Goal: Check status

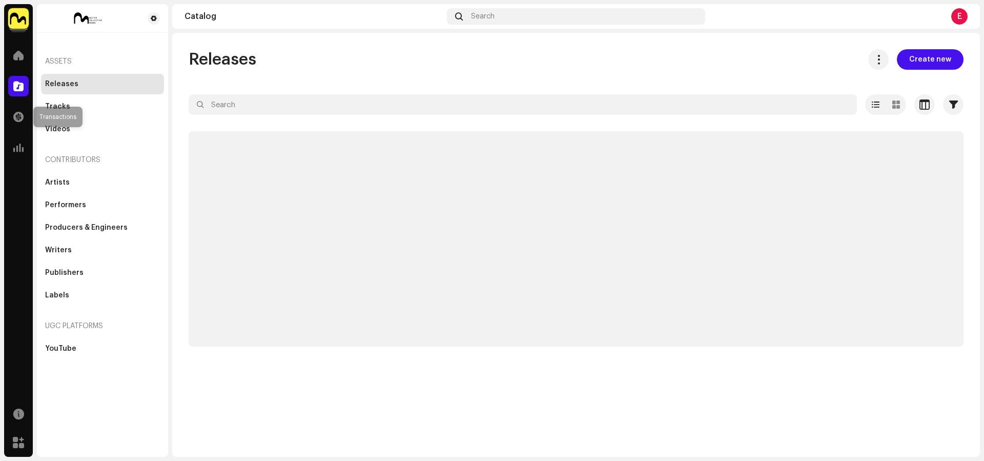
click at [20, 117] on span at bounding box center [18, 117] width 10 height 8
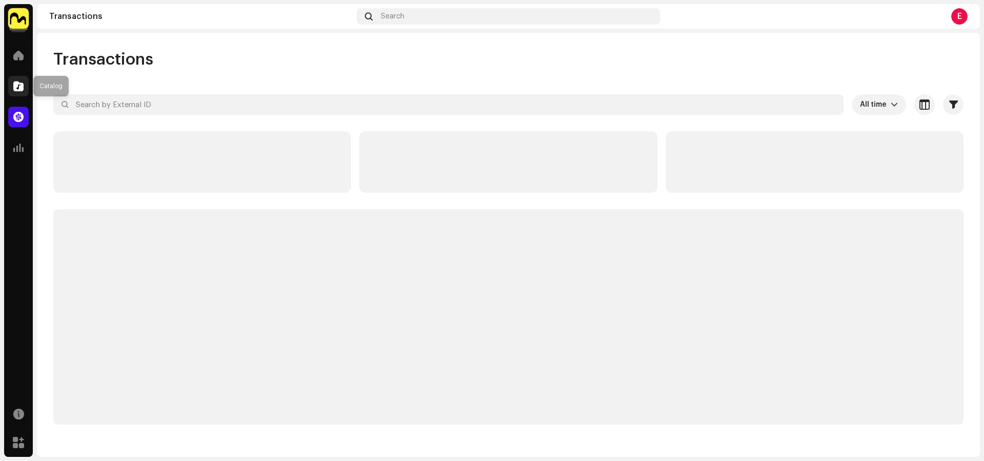
click at [13, 87] on span at bounding box center [18, 86] width 10 height 8
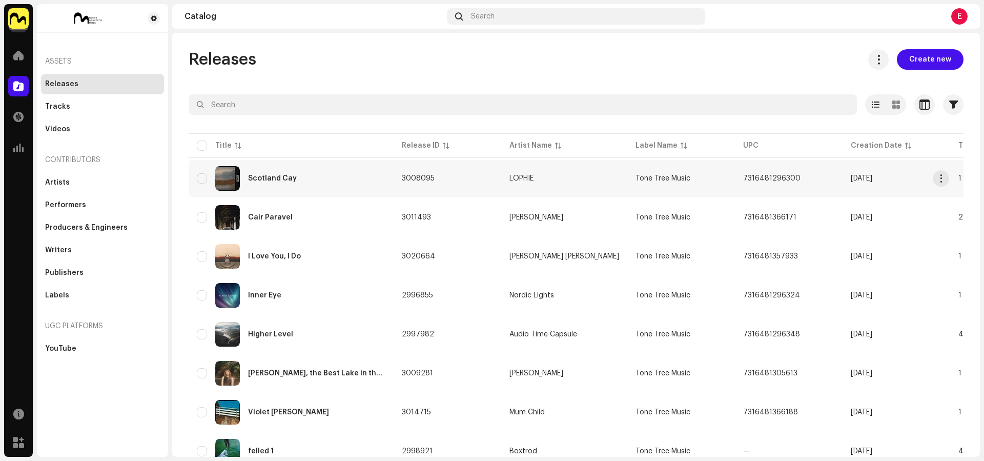
click at [308, 185] on div "Scotland Cay" at bounding box center [291, 178] width 189 height 25
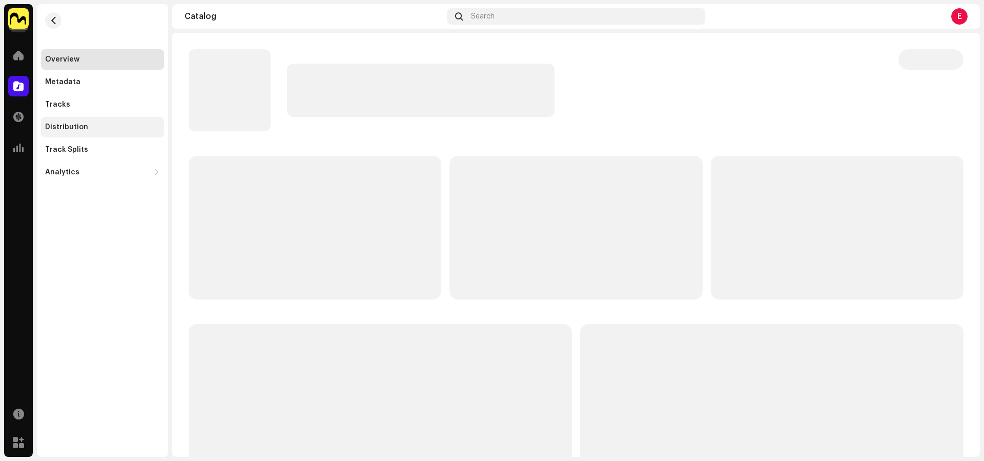
click at [86, 132] on div "Distribution" at bounding box center [102, 127] width 123 height 21
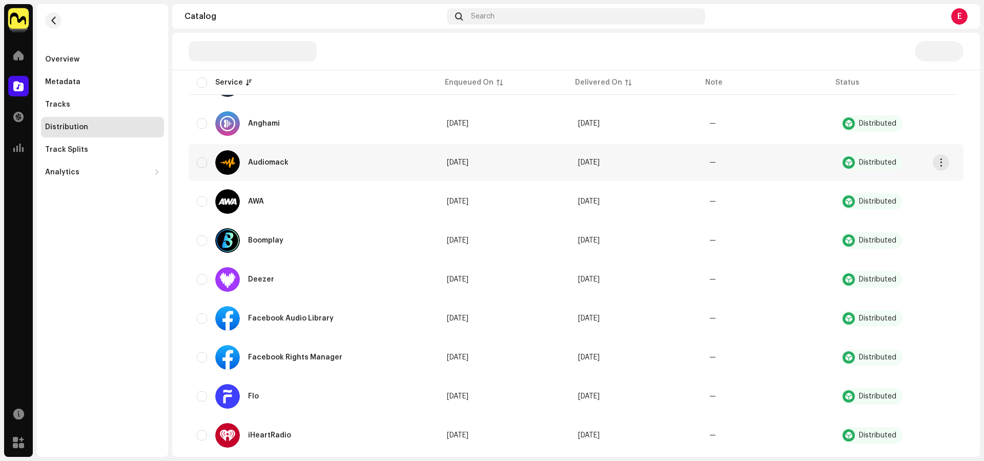
scroll to position [175, 0]
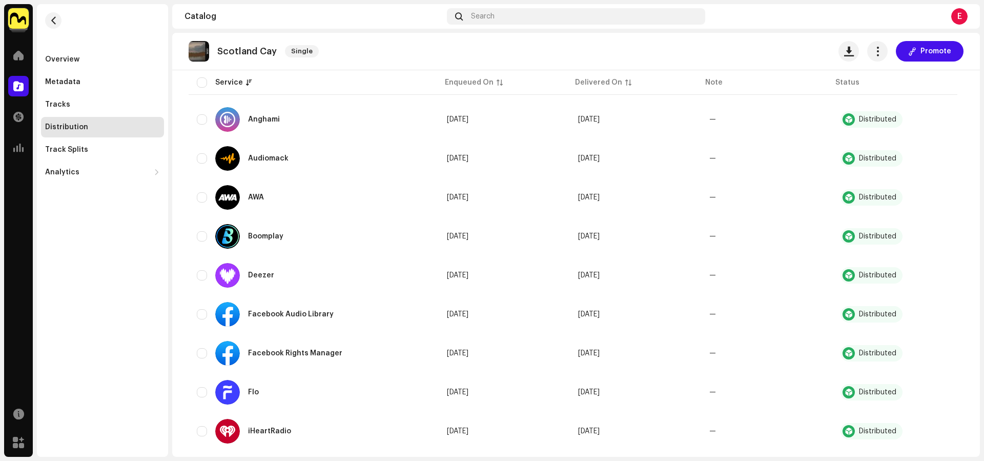
click at [17, 22] on img at bounding box center [18, 18] width 21 height 21
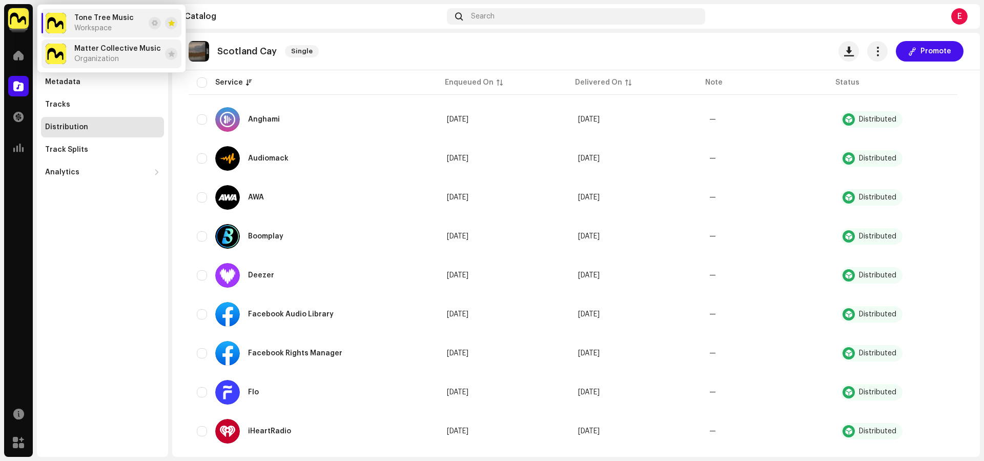
click at [113, 53] on div "Matter Collective Music Organization" at bounding box center [117, 54] width 87 height 18
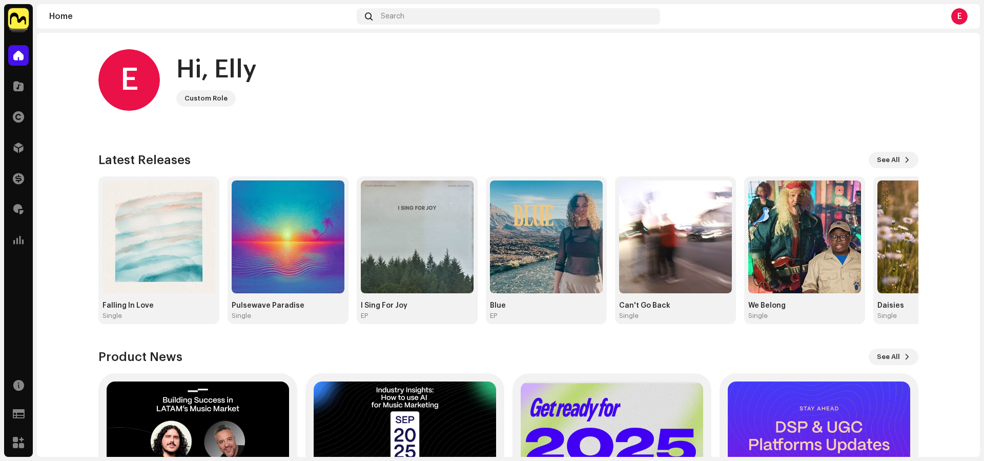
click at [964, 22] on div "E" at bounding box center [960, 16] width 16 height 16
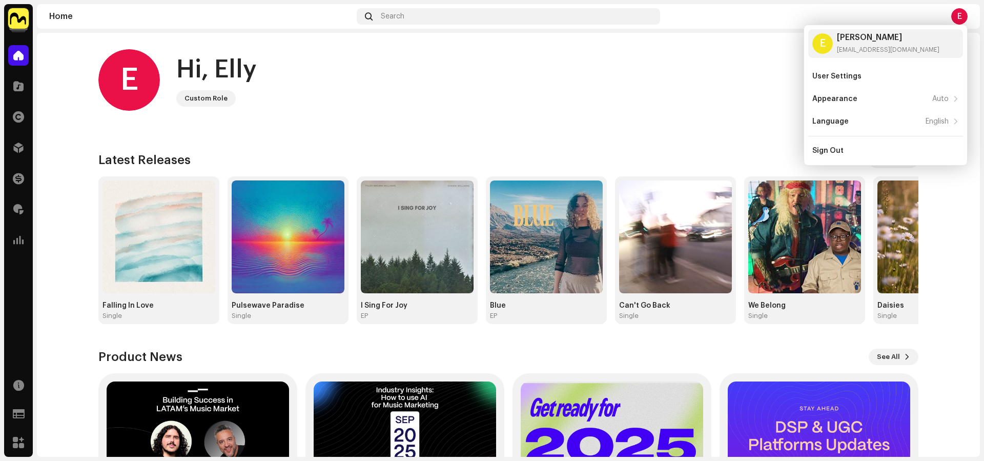
click at [450, 88] on div "E Hi, Elly Custom Role" at bounding box center [508, 80] width 820 height 62
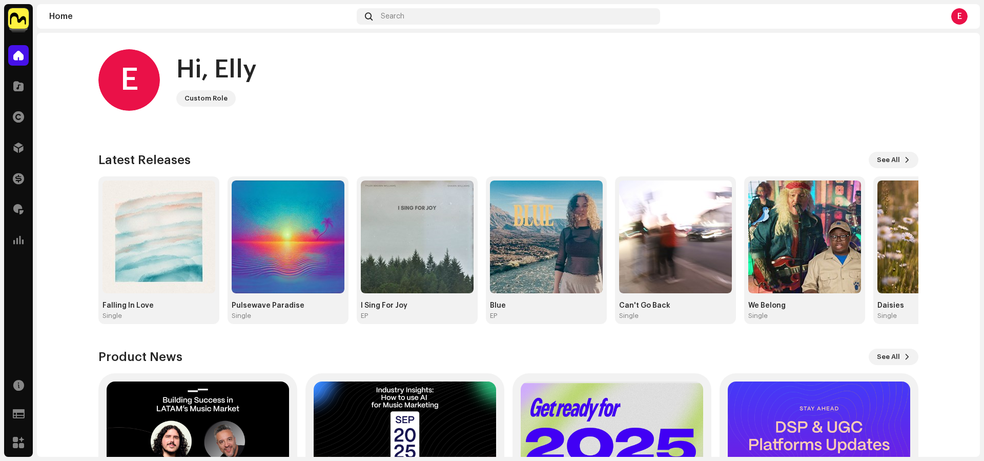
click at [24, 18] on img at bounding box center [18, 18] width 21 height 21
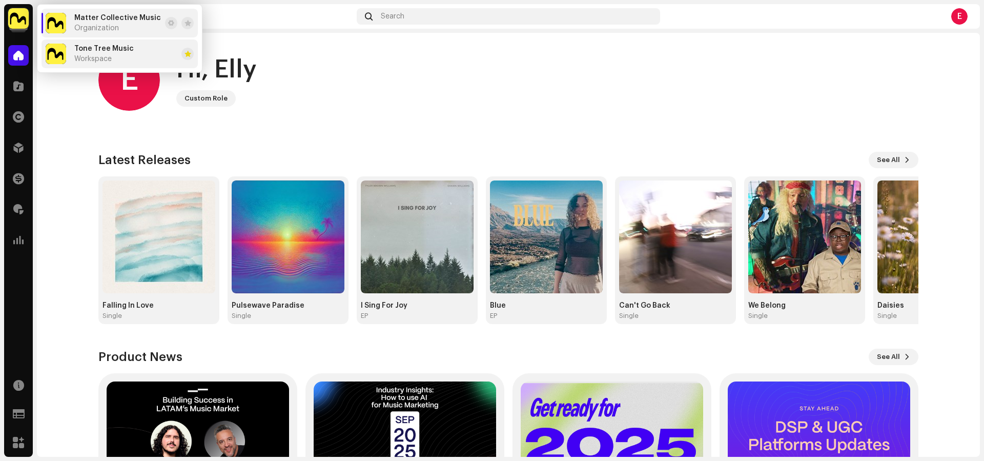
click at [102, 55] on span "Workspace" at bounding box center [92, 59] width 37 height 8
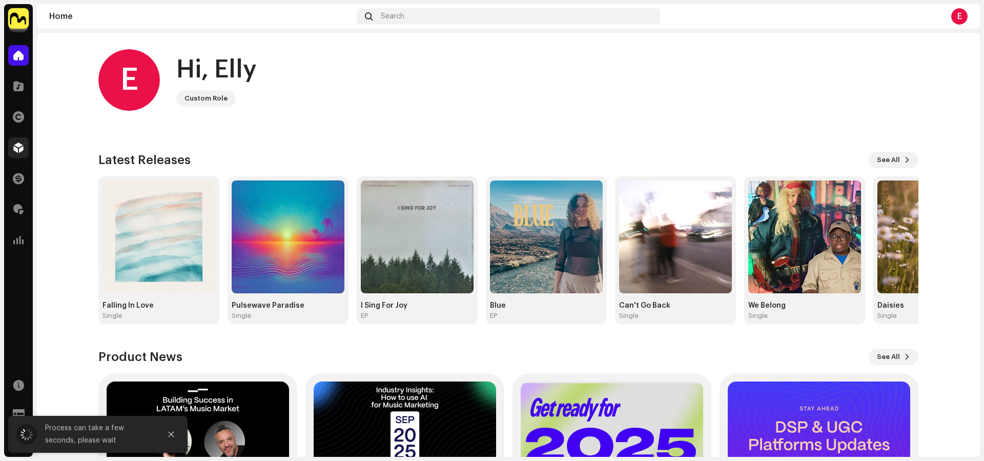
click at [26, 146] on div at bounding box center [18, 147] width 21 height 21
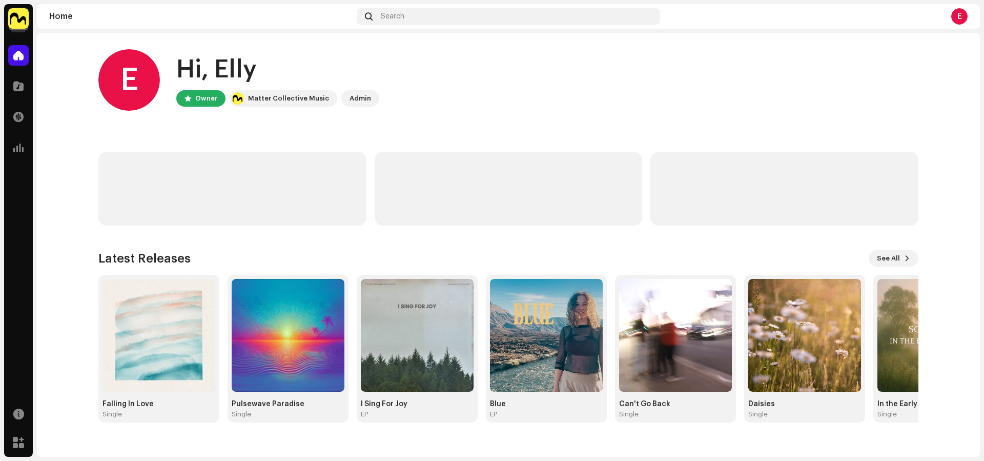
click at [32, 21] on navigation-account-switch "Tone Tree Music" at bounding box center [18, 18] width 29 height 29
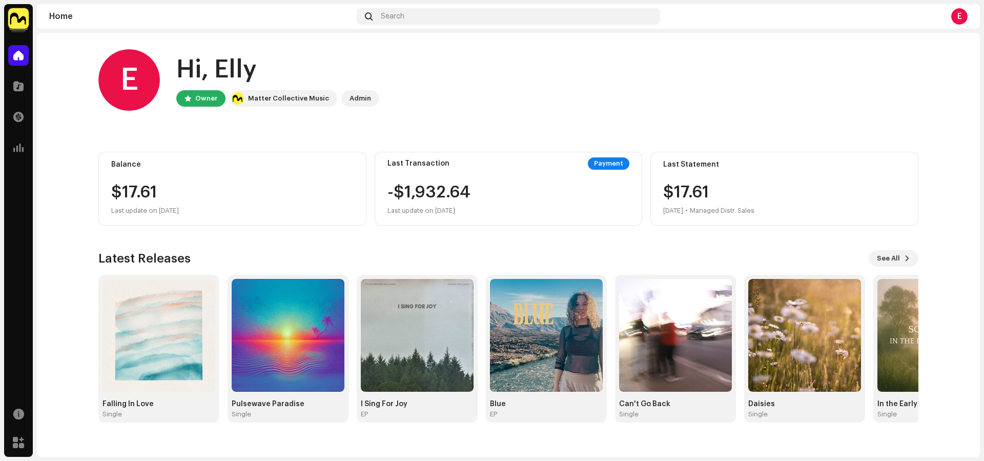
click at [23, 22] on img at bounding box center [18, 18] width 21 height 21
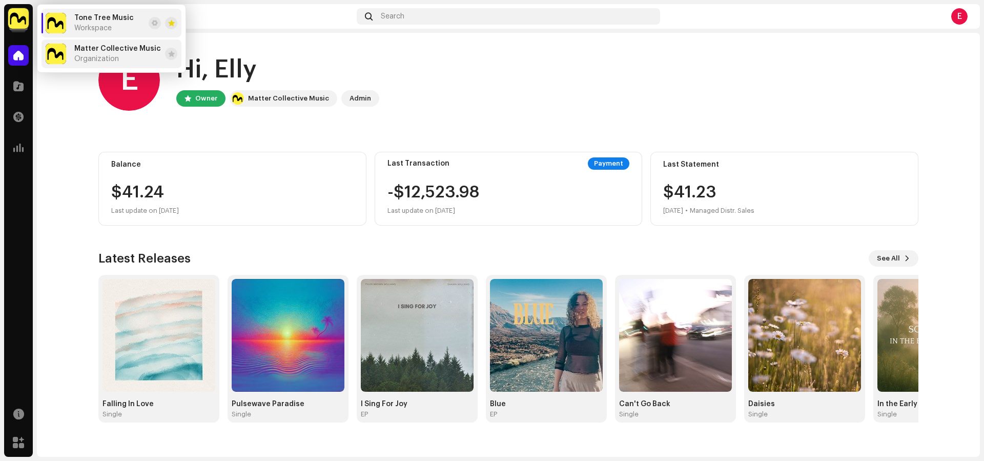
click at [133, 62] on div "Matter Collective Music Organization" at bounding box center [117, 54] width 87 height 18
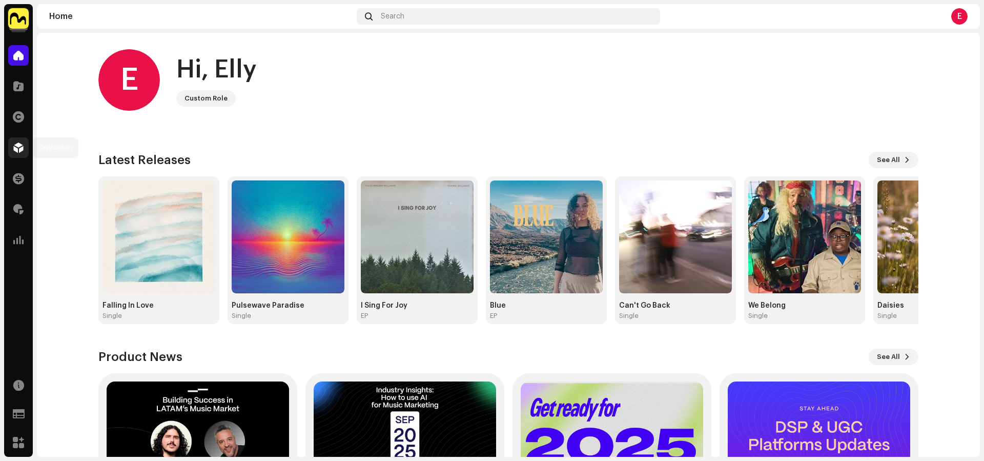
click at [24, 148] on div at bounding box center [18, 147] width 21 height 21
